Goal: Task Accomplishment & Management: Manage account settings

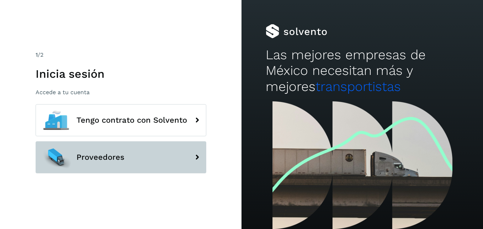
click at [138, 145] on button "Proveedores" at bounding box center [121, 157] width 171 height 32
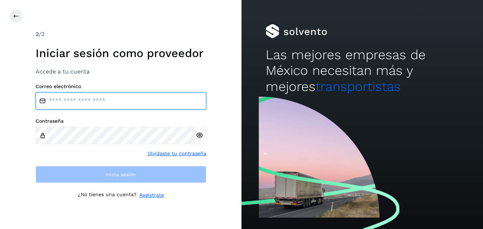
type input "**********"
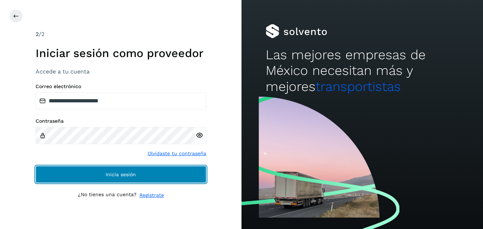
click at [148, 166] on button "Inicia sesión" at bounding box center [121, 174] width 171 height 17
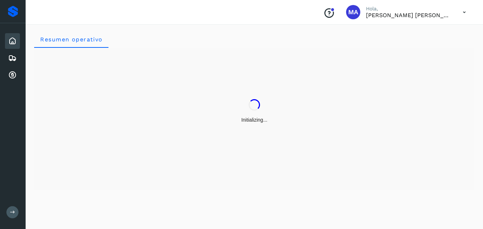
click at [148, 171] on div "Initializing..." at bounding box center [254, 111] width 441 height 127
click at [22, 78] on div "Inicio Embarques Cuentas por cobrar" at bounding box center [13, 58] width 26 height 70
click at [14, 73] on icon at bounding box center [12, 75] width 9 height 9
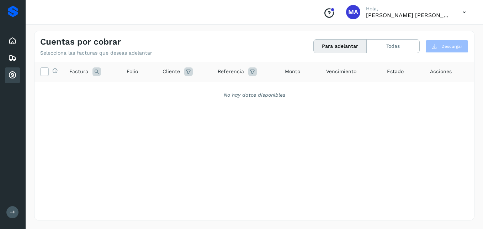
click at [13, 69] on div "Cuentas por cobrar" at bounding box center [12, 75] width 15 height 16
drag, startPoint x: 13, startPoint y: 69, endPoint x: 16, endPoint y: 35, distance: 33.9
click at [16, 35] on div "Inicio" at bounding box center [12, 41] width 15 height 16
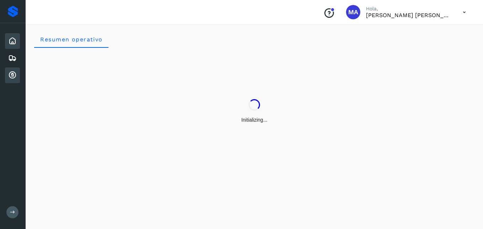
click at [12, 75] on icon at bounding box center [12, 75] width 9 height 9
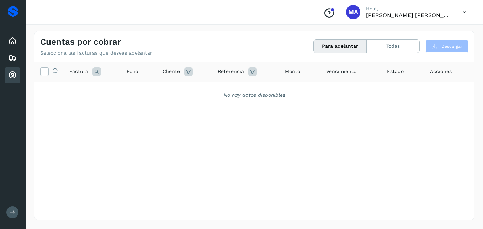
click at [176, 100] on div "No hay datos disponibles" at bounding box center [255, 95] width 440 height 26
click at [388, 42] on button "Todas" at bounding box center [393, 46] width 53 height 13
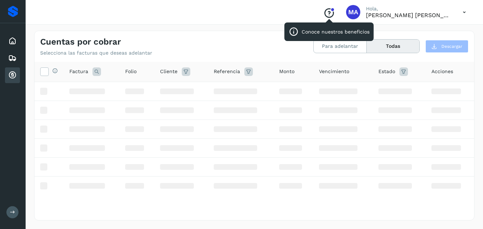
click at [331, 13] on icon "Conoce nuestros beneficios" at bounding box center [329, 12] width 11 height 11
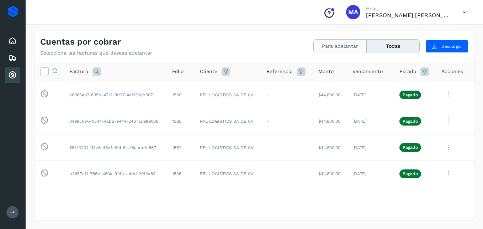
click at [345, 48] on button "Para adelantar" at bounding box center [340, 46] width 53 height 13
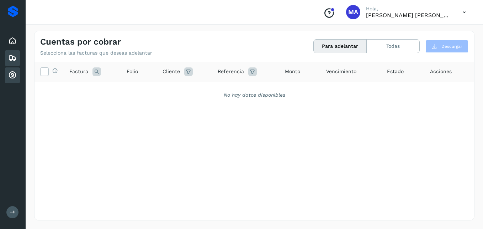
click at [6, 58] on div "Embarques" at bounding box center [12, 58] width 15 height 16
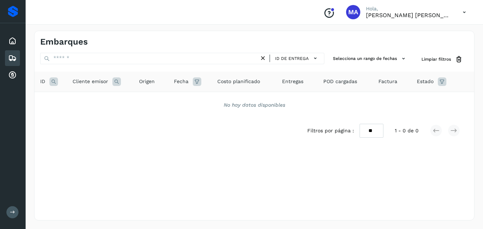
click at [12, 210] on icon at bounding box center [12, 211] width 5 height 5
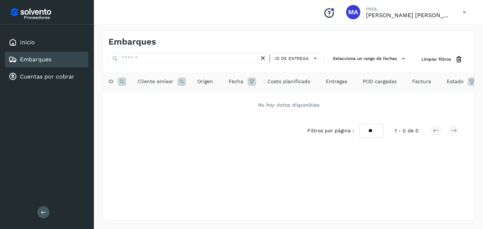
click at [188, 143] on div "Filtros por página : ** ** ** 1 - 0 de 0" at bounding box center [289, 130] width 372 height 25
click at [233, 131] on div "Filtros por página : ** ** ** 1 - 0 de 0" at bounding box center [289, 130] width 372 height 25
